Goal: Entertainment & Leisure: Consume media (video, audio)

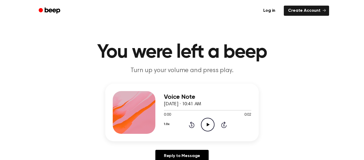
click at [207, 123] on icon "Play Audio" at bounding box center [208, 125] width 14 height 14
click at [47, 110] on div "Voice Note [DATE] · 10:41 AM 0:02 0:02 Your browser does not support the [objec…" at bounding box center [182, 125] width 352 height 83
click at [210, 124] on icon "Play Audio" at bounding box center [208, 125] width 14 height 14
click at [211, 125] on icon "Play Audio" at bounding box center [208, 125] width 14 height 14
click at [210, 129] on icon "Play Audio" at bounding box center [208, 125] width 14 height 14
